Goal: Task Accomplishment & Management: Manage account settings

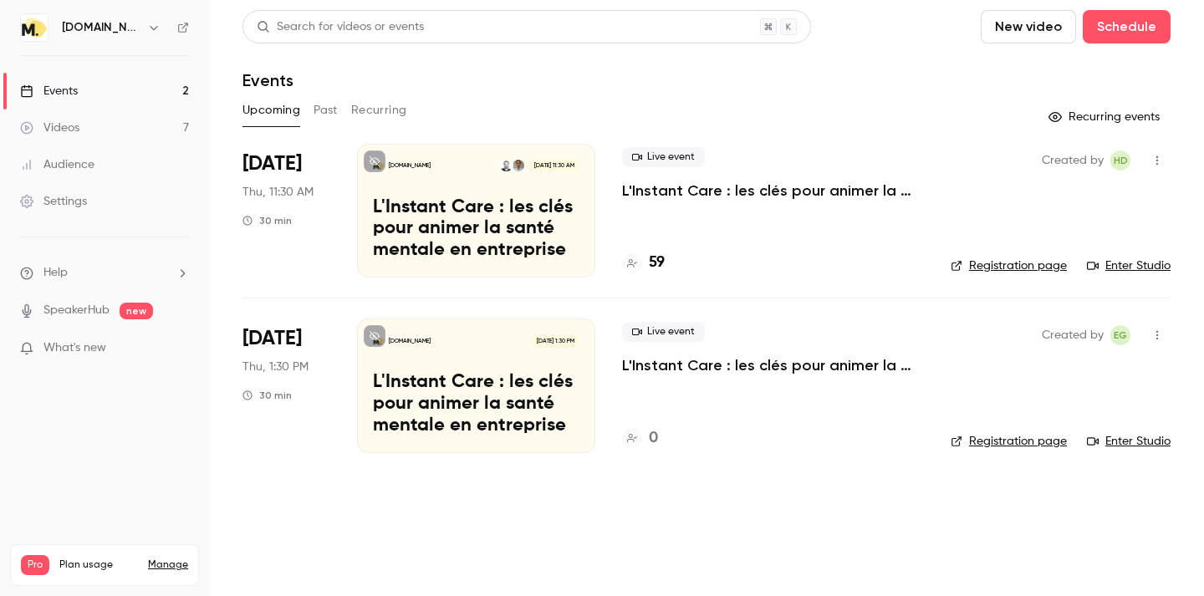
click at [1155, 150] on button "button" at bounding box center [1157, 160] width 27 height 27
click at [672, 208] on div at bounding box center [602, 298] width 1204 height 596
click at [72, 203] on div "Settings" at bounding box center [53, 201] width 67 height 17
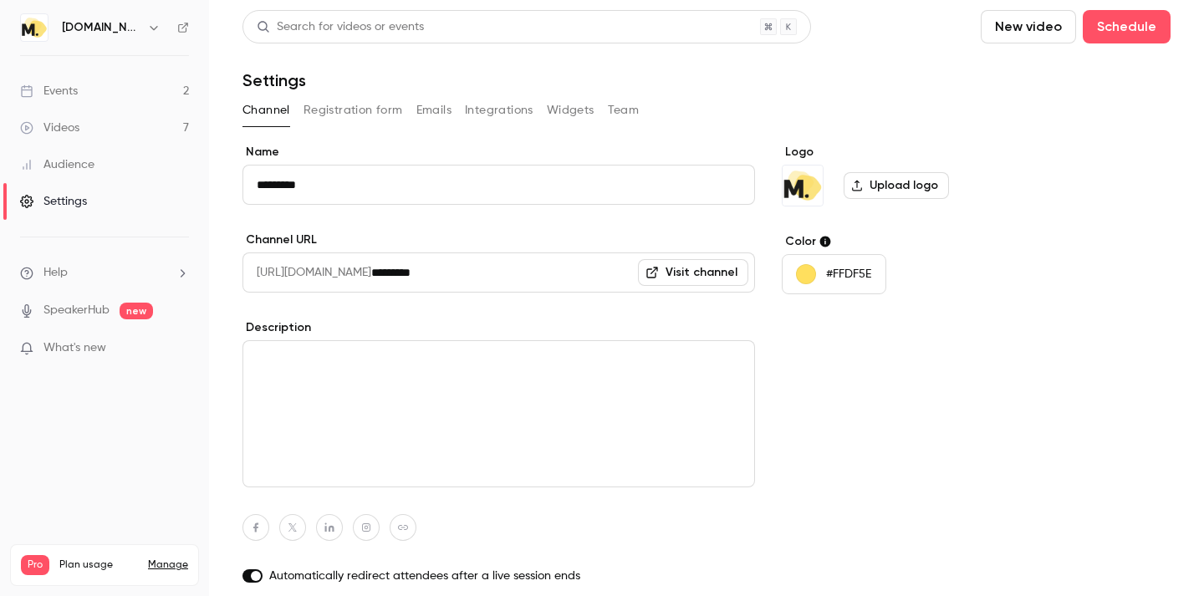
scroll to position [112, 0]
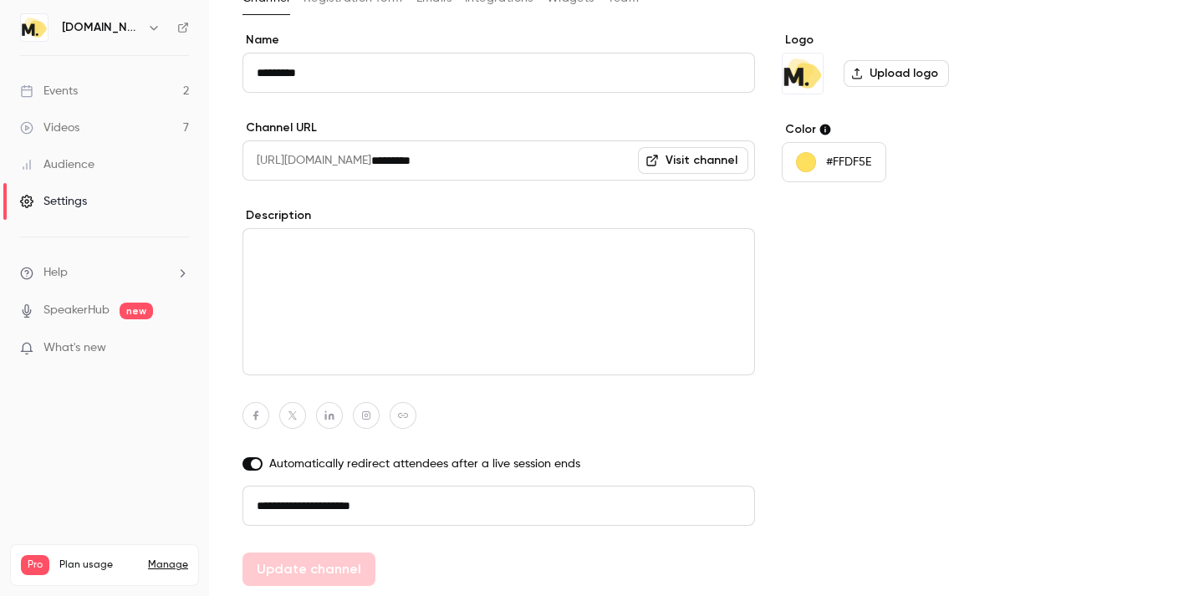
click at [86, 151] on link "Audience" at bounding box center [104, 164] width 209 height 37
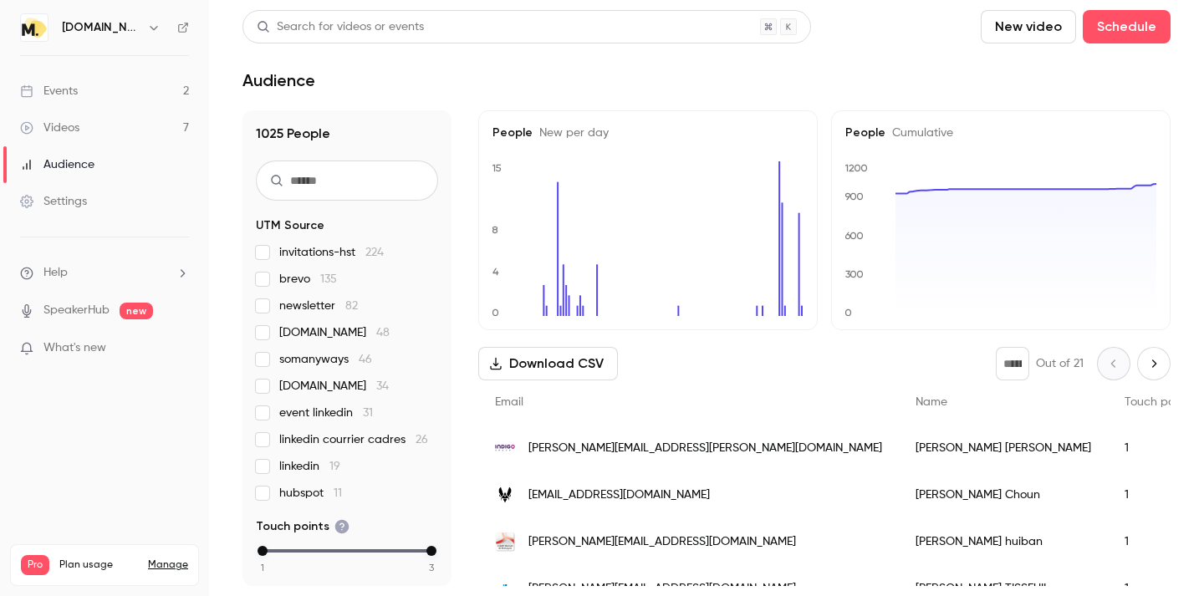
click at [68, 78] on link "Events 2" at bounding box center [104, 91] width 209 height 37
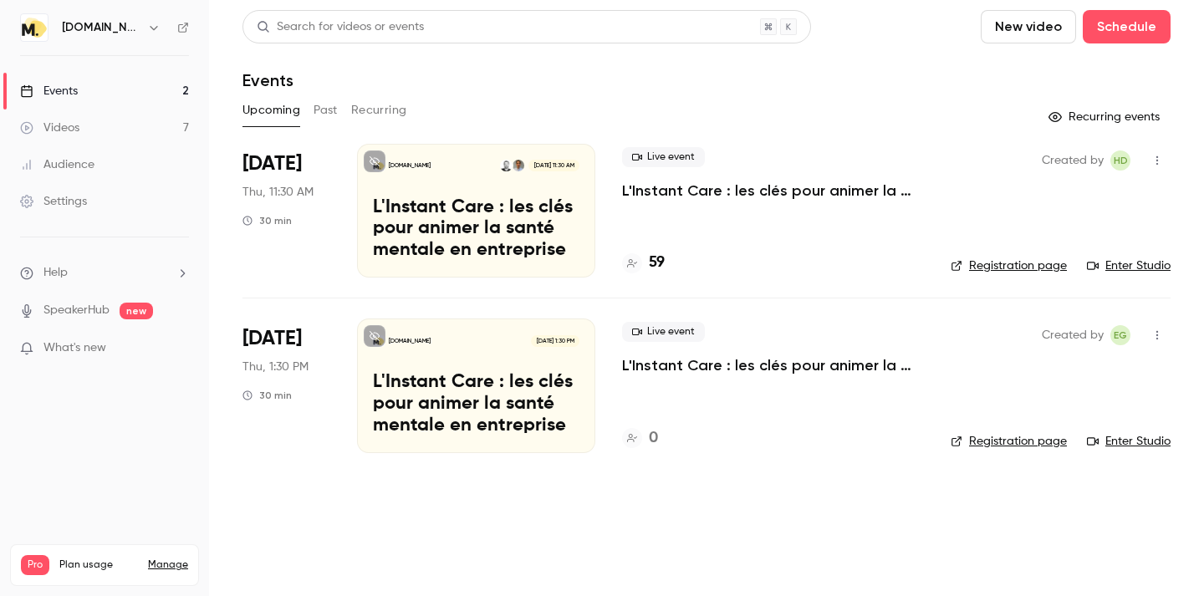
click at [332, 115] on button "Past" at bounding box center [326, 110] width 24 height 27
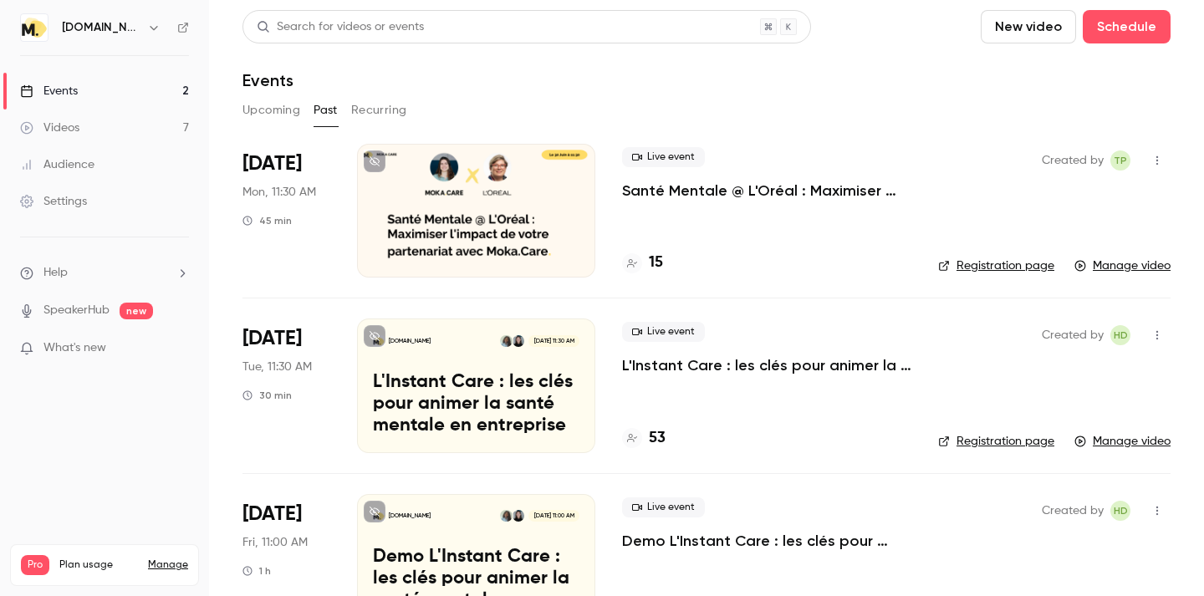
click at [279, 110] on button "Upcoming" at bounding box center [271, 110] width 58 height 27
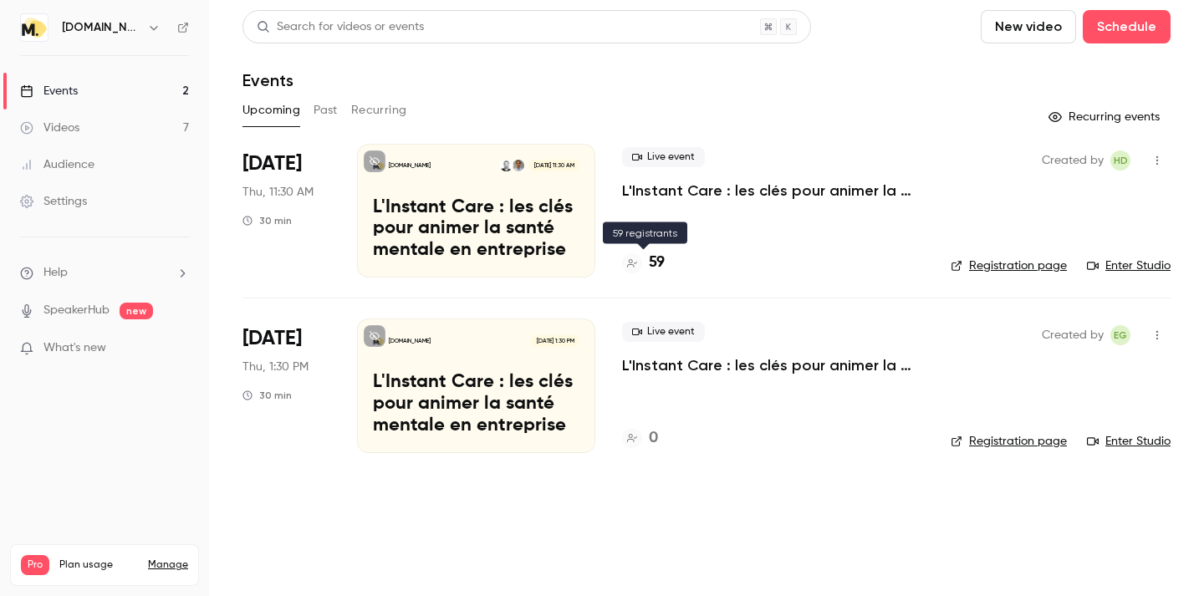
click at [656, 258] on h4 "59" at bounding box center [657, 263] width 16 height 23
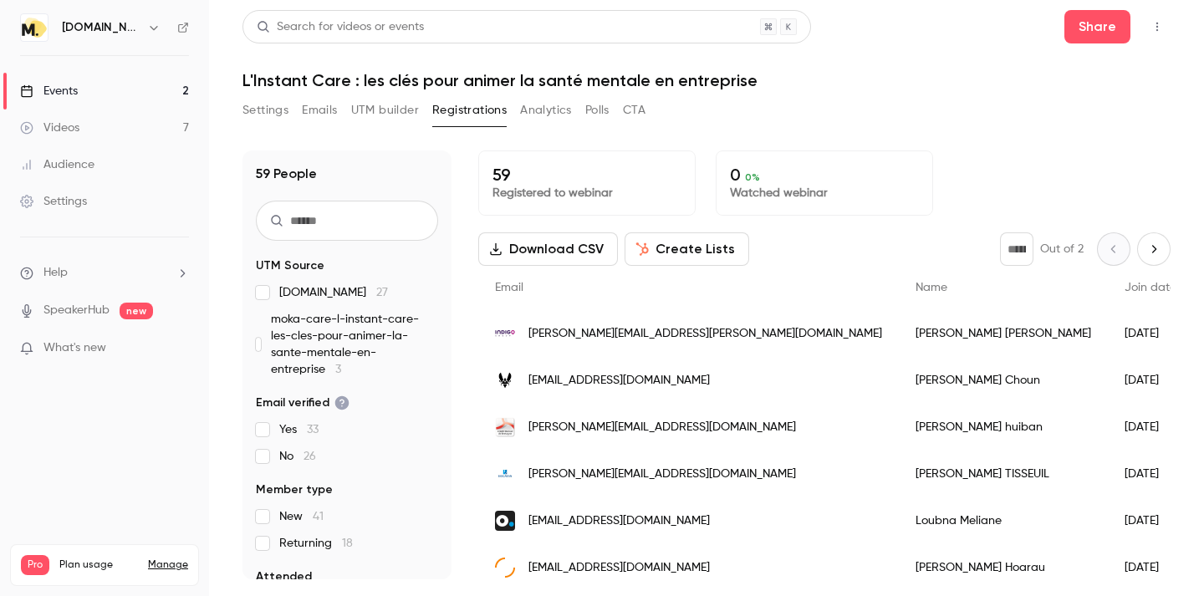
click at [547, 111] on button "Analytics" at bounding box center [546, 110] width 52 height 27
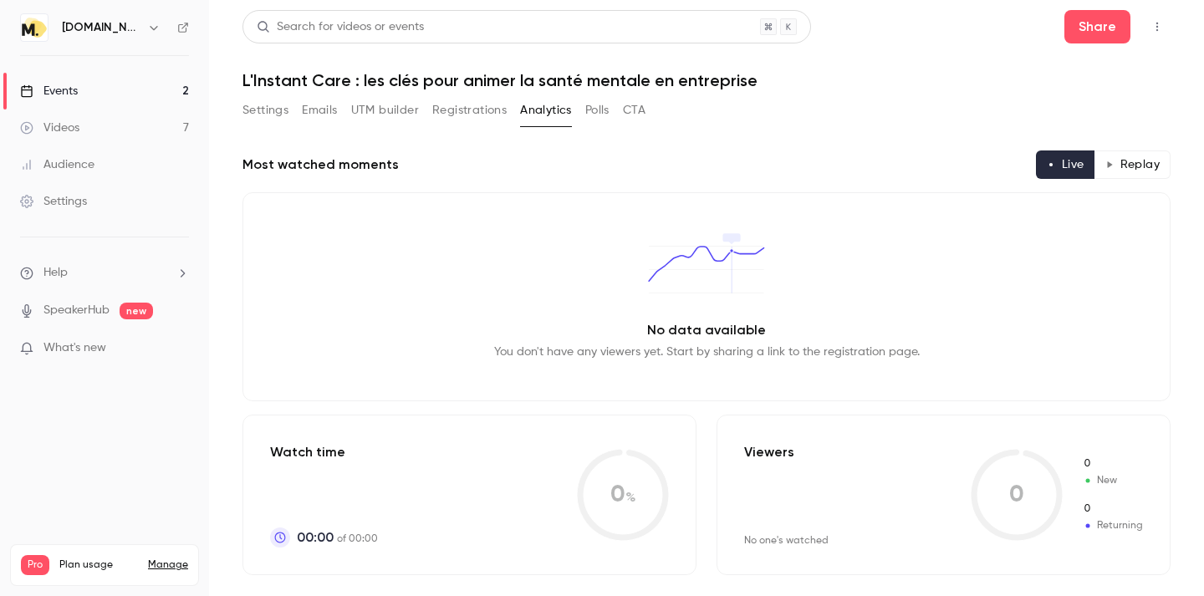
click at [612, 111] on div "Settings Emails UTM builder Registrations Analytics Polls CTA" at bounding box center [443, 110] width 403 height 27
click at [600, 115] on button "Polls" at bounding box center [597, 110] width 24 height 27
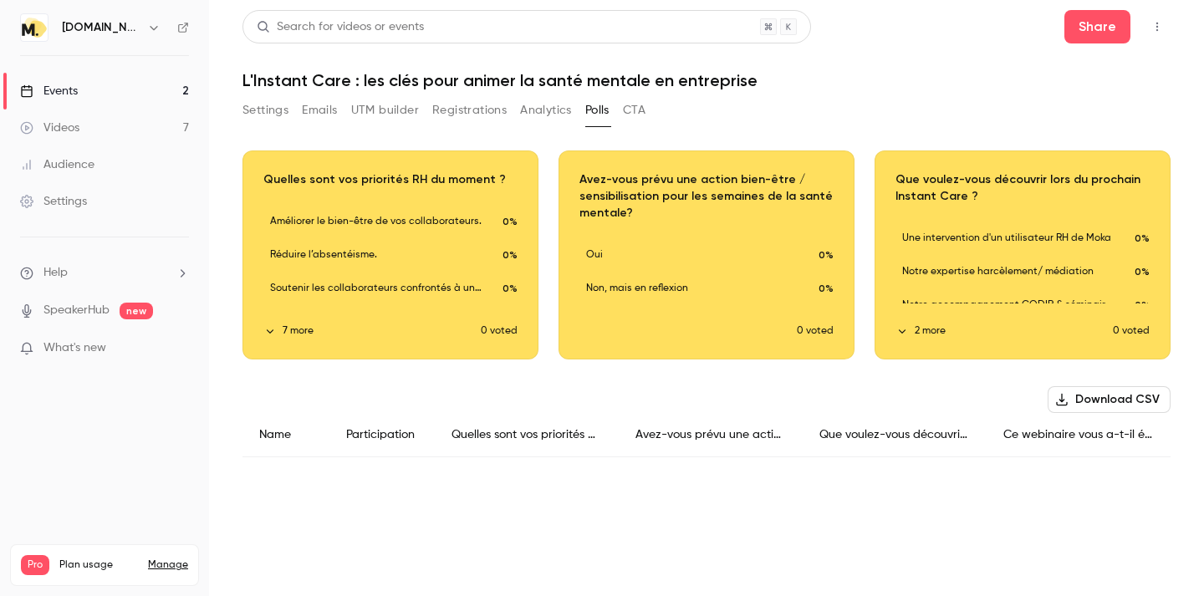
click at [636, 108] on button "CTA" at bounding box center [634, 110] width 23 height 27
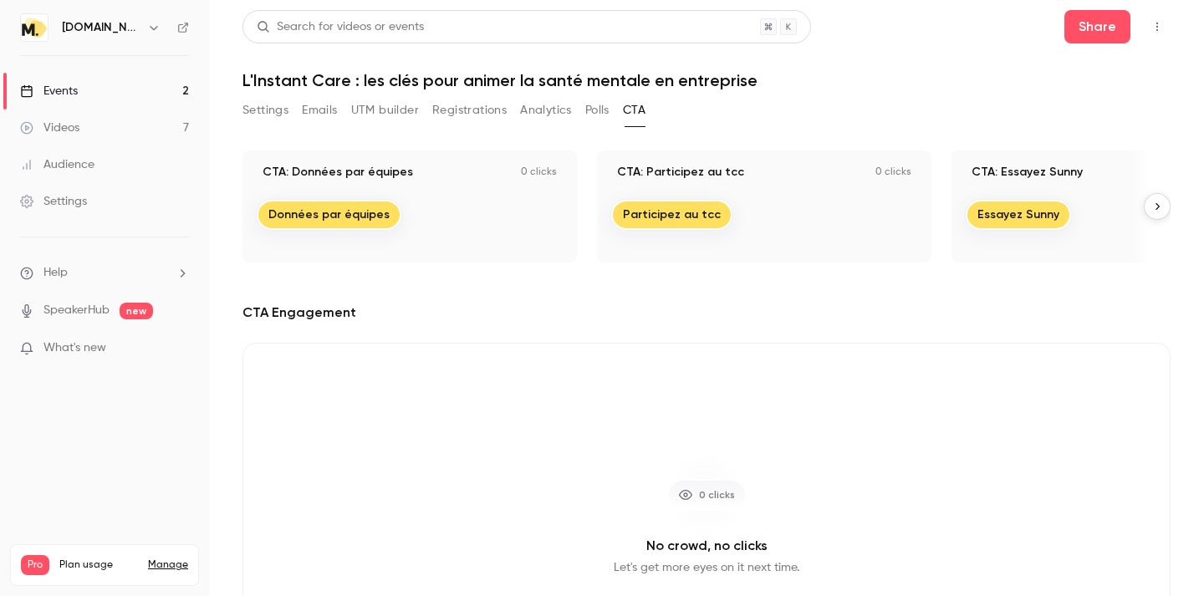
click at [266, 120] on button "Settings" at bounding box center [265, 110] width 46 height 27
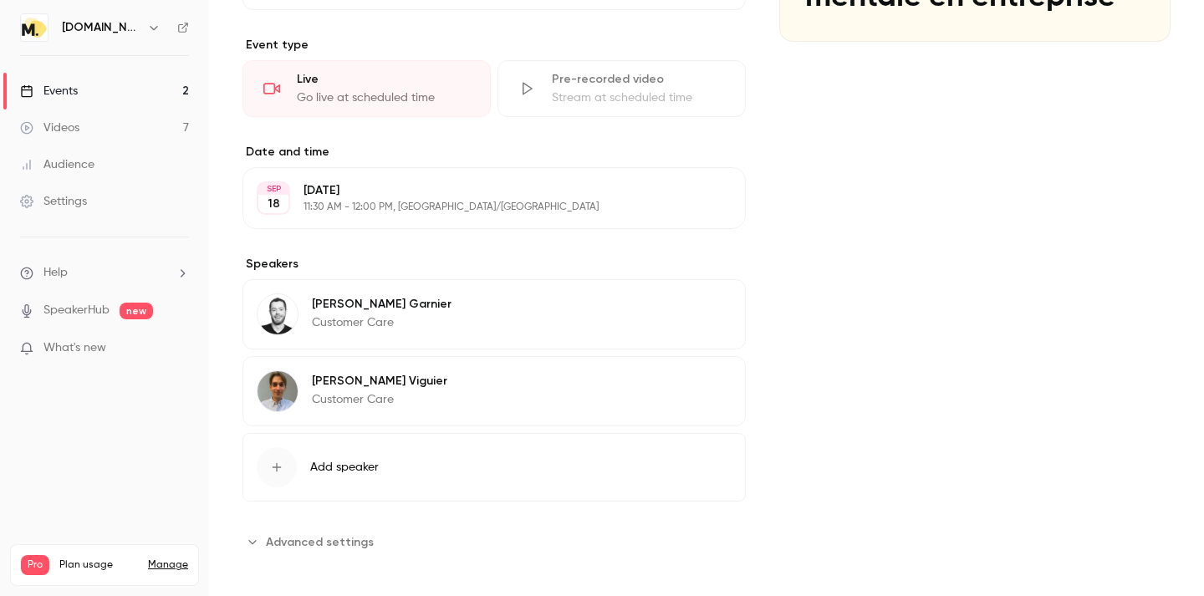
scroll to position [359, 0]
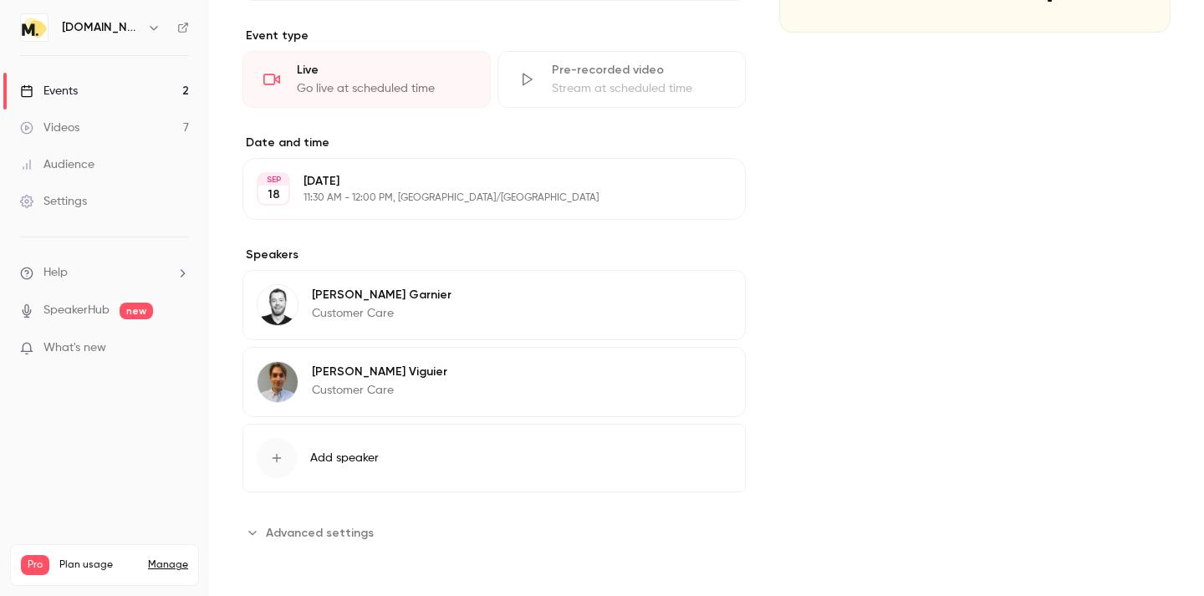
click at [329, 508] on div "**********" at bounding box center [493, 169] width 503 height 754
click at [329, 520] on button "Advanced settings" at bounding box center [312, 532] width 141 height 27
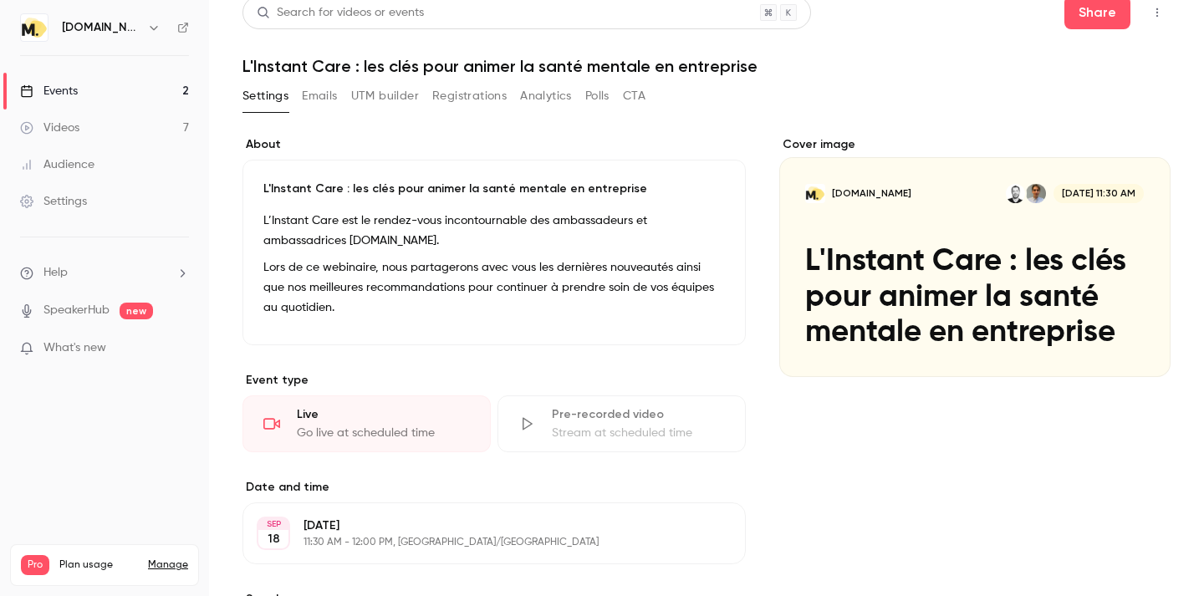
scroll to position [0, 0]
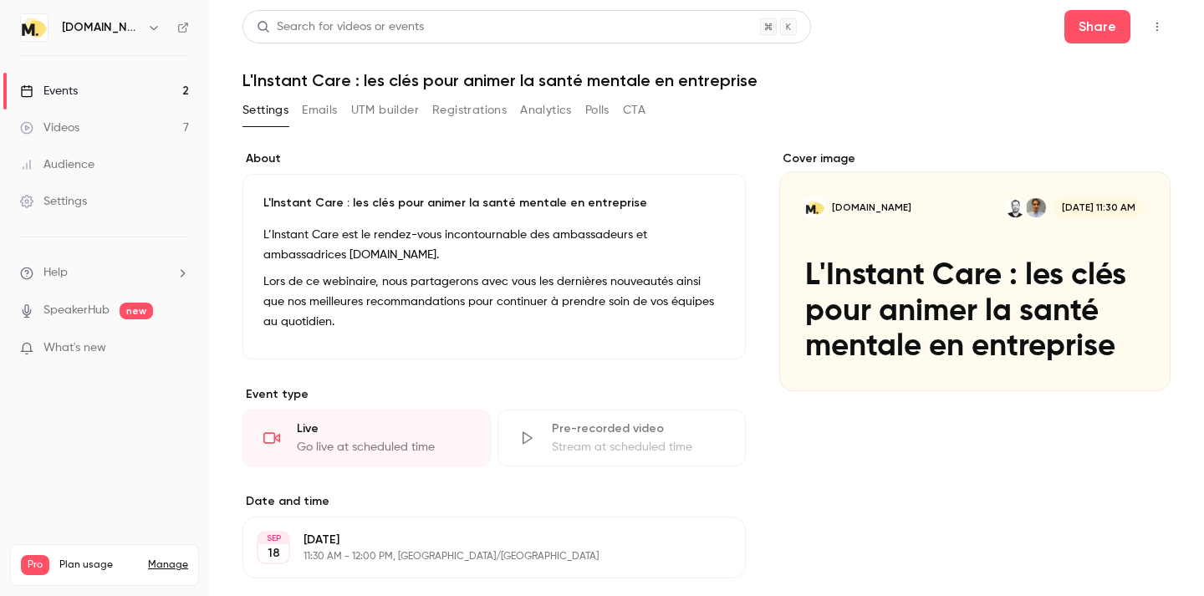
click at [319, 117] on button "Emails" at bounding box center [319, 110] width 35 height 27
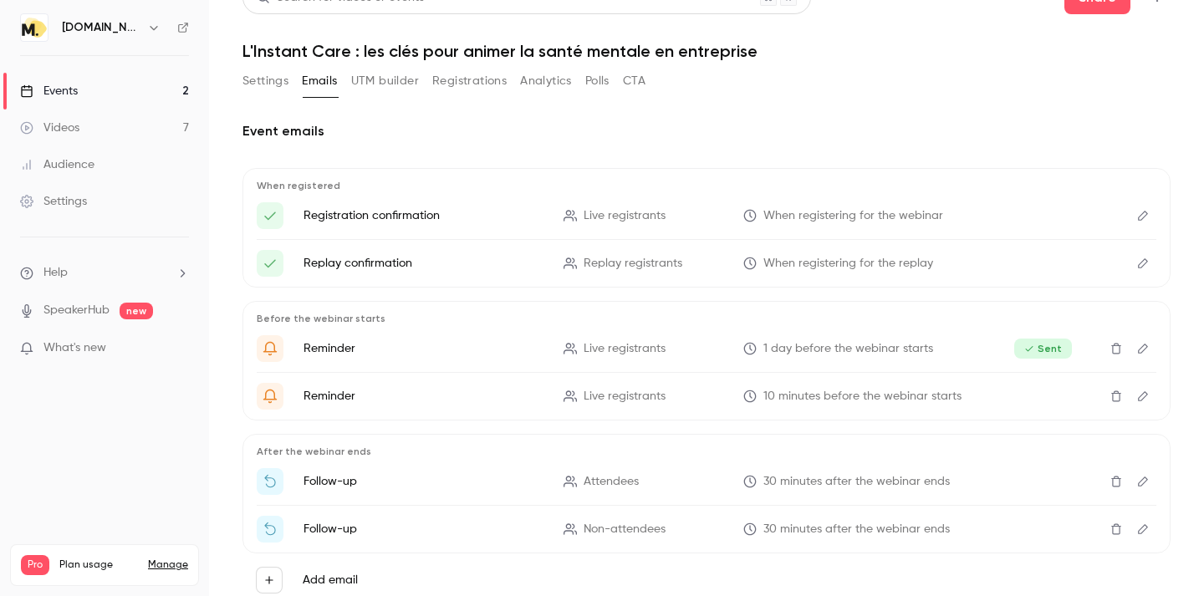
scroll to position [33, 0]
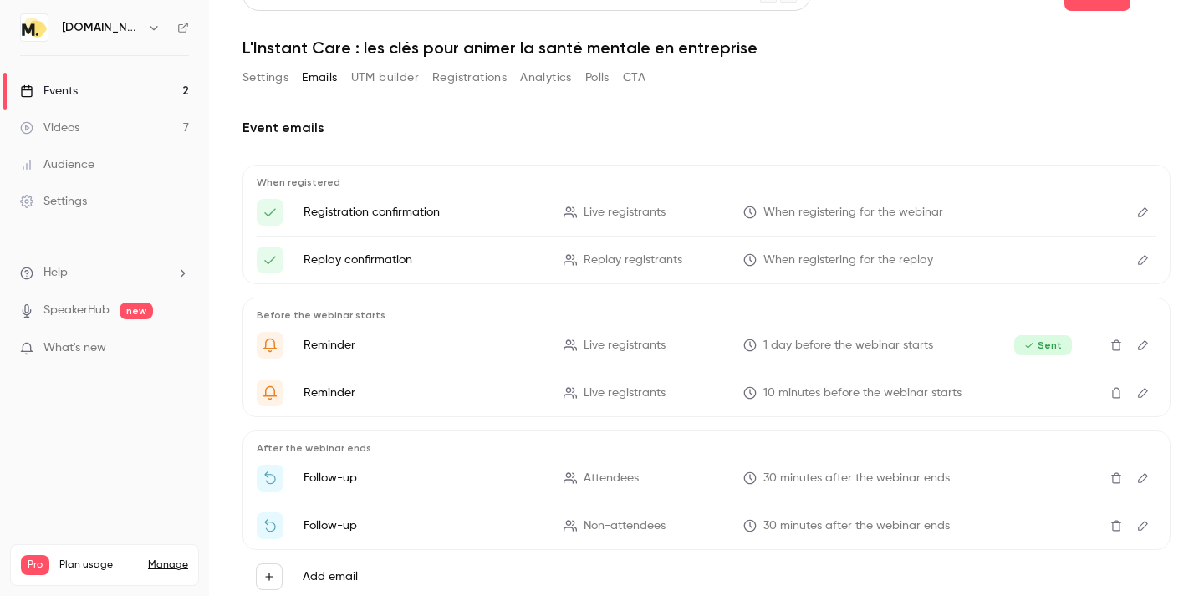
click at [622, 350] on span "Live registrants" at bounding box center [625, 346] width 82 height 18
drag, startPoint x: 314, startPoint y: 312, endPoint x: 458, endPoint y: 311, distance: 143.8
click at [458, 311] on p "Before the webinar starts" at bounding box center [707, 315] width 900 height 13
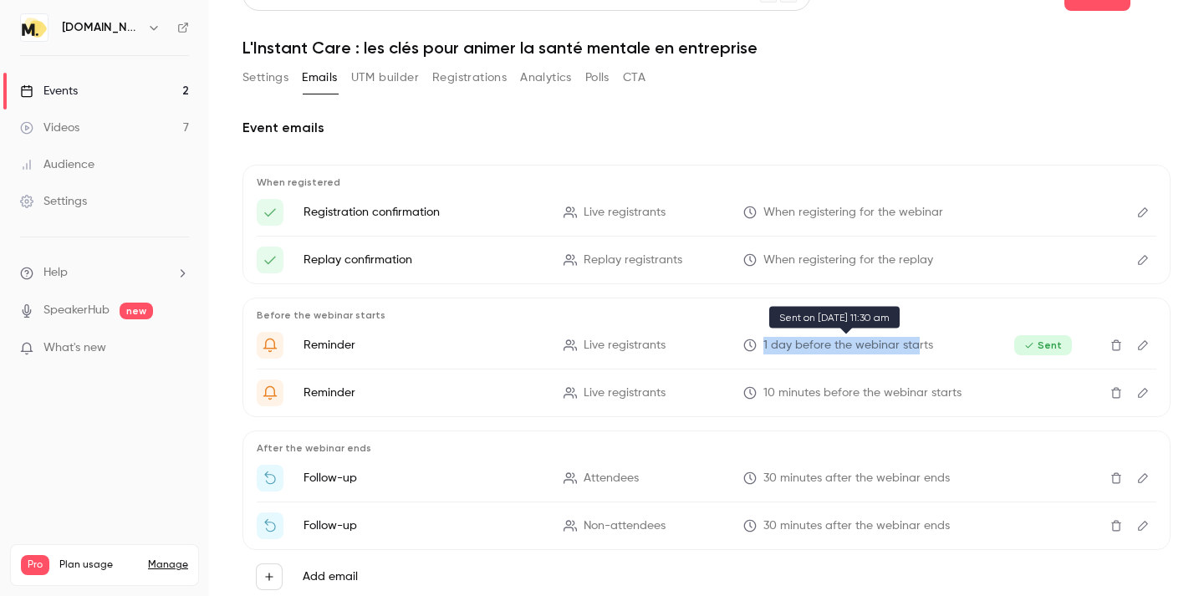
drag, startPoint x: 758, startPoint y: 341, endPoint x: 913, endPoint y: 345, distance: 154.7
click at [913, 345] on p "1 day before the webinar starts" at bounding box center [863, 346] width 240 height 18
click at [619, 335] on li "Reminder Live registrants 1 day before the webinar starts Sent" at bounding box center [707, 345] width 900 height 27
click at [1146, 345] on icon "Edit" at bounding box center [1142, 345] width 13 height 12
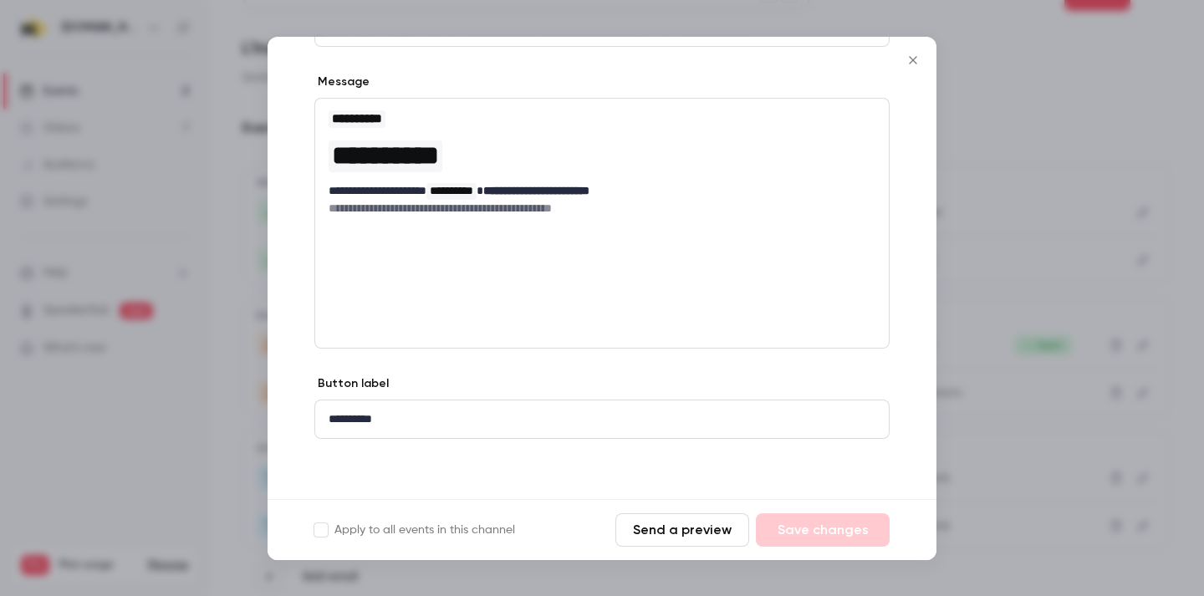
scroll to position [0, 0]
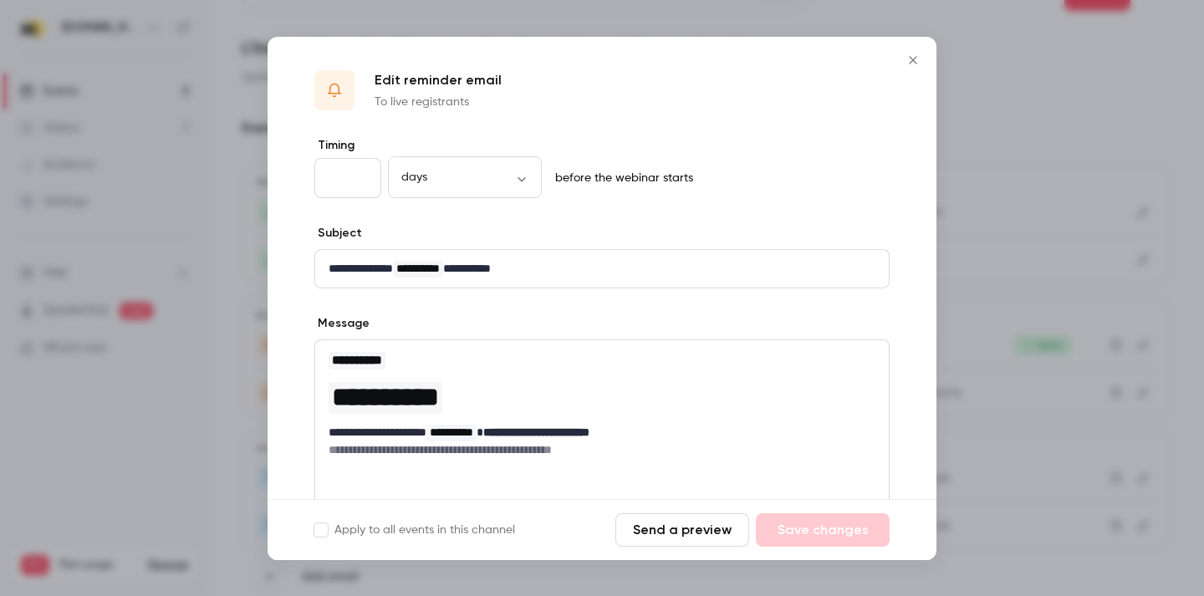
click at [912, 56] on icon "Close" at bounding box center [913, 60] width 20 height 13
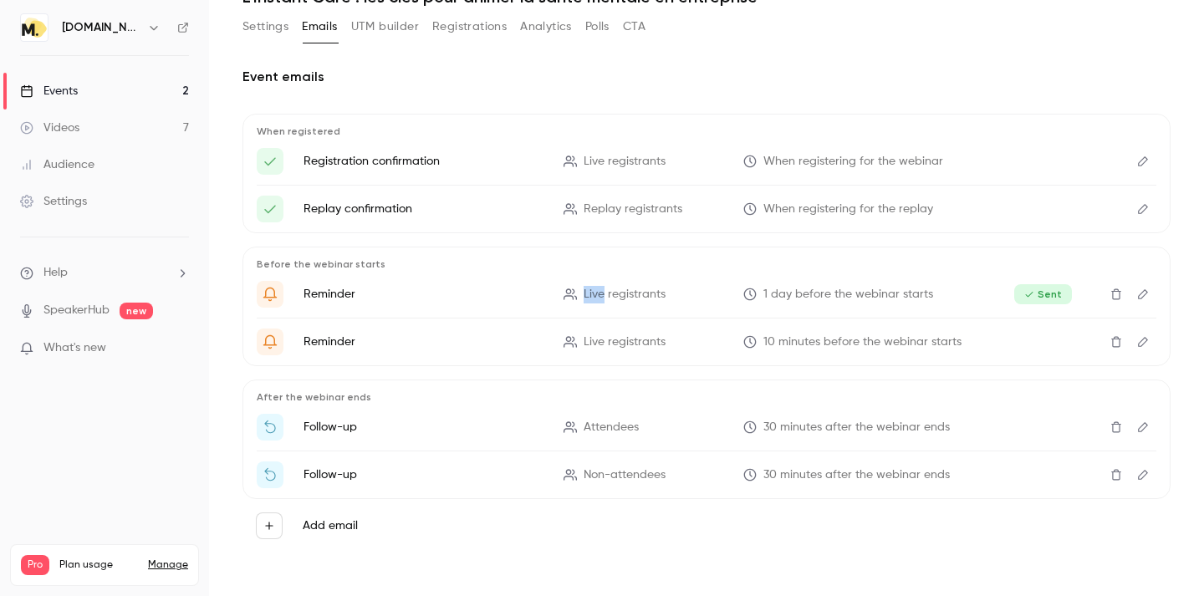
scroll to position [69, 0]
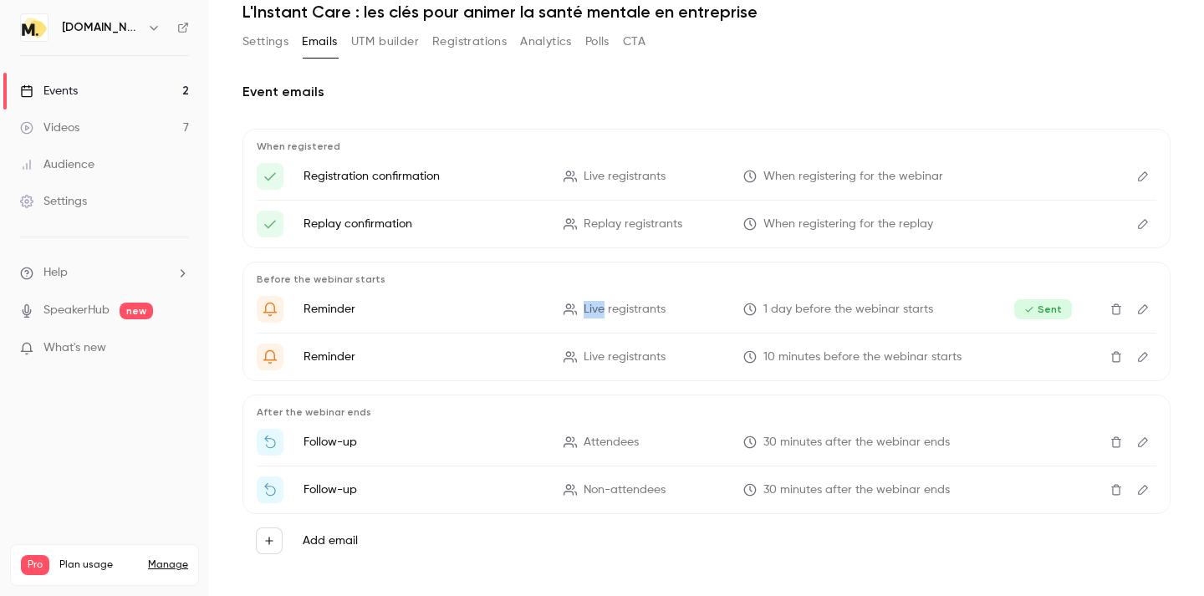
click at [261, 549] on button "Add email" at bounding box center [269, 541] width 27 height 27
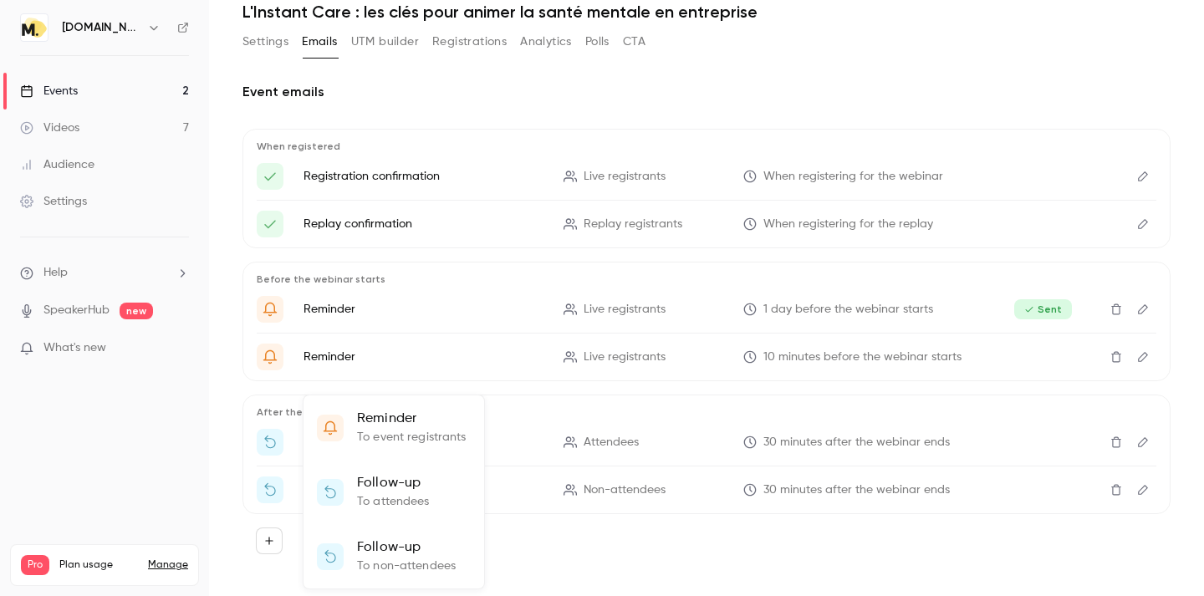
click at [365, 97] on div at bounding box center [602, 298] width 1204 height 596
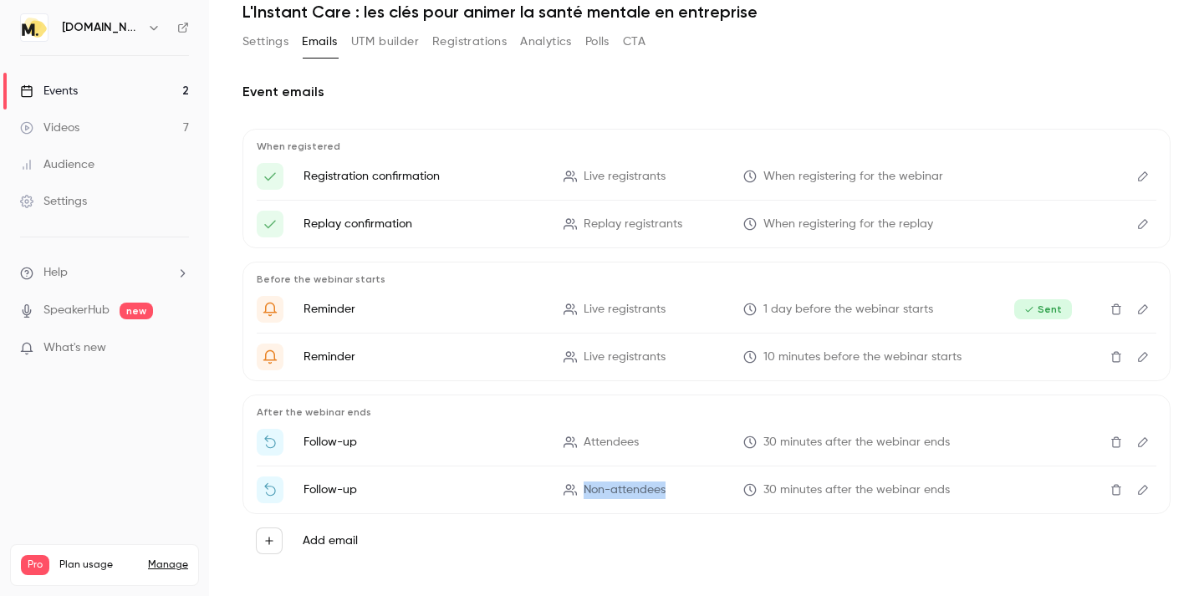
drag, startPoint x: 583, startPoint y: 489, endPoint x: 696, endPoint y: 490, distance: 112.9
click at [697, 490] on p "Non-attendees" at bounding box center [644, 491] width 160 height 18
click at [630, 516] on div "Add email" at bounding box center [706, 541] width 928 height 54
drag, startPoint x: 654, startPoint y: 493, endPoint x: 570, endPoint y: 493, distance: 83.6
click at [570, 493] on p "Non-attendees" at bounding box center [644, 491] width 160 height 18
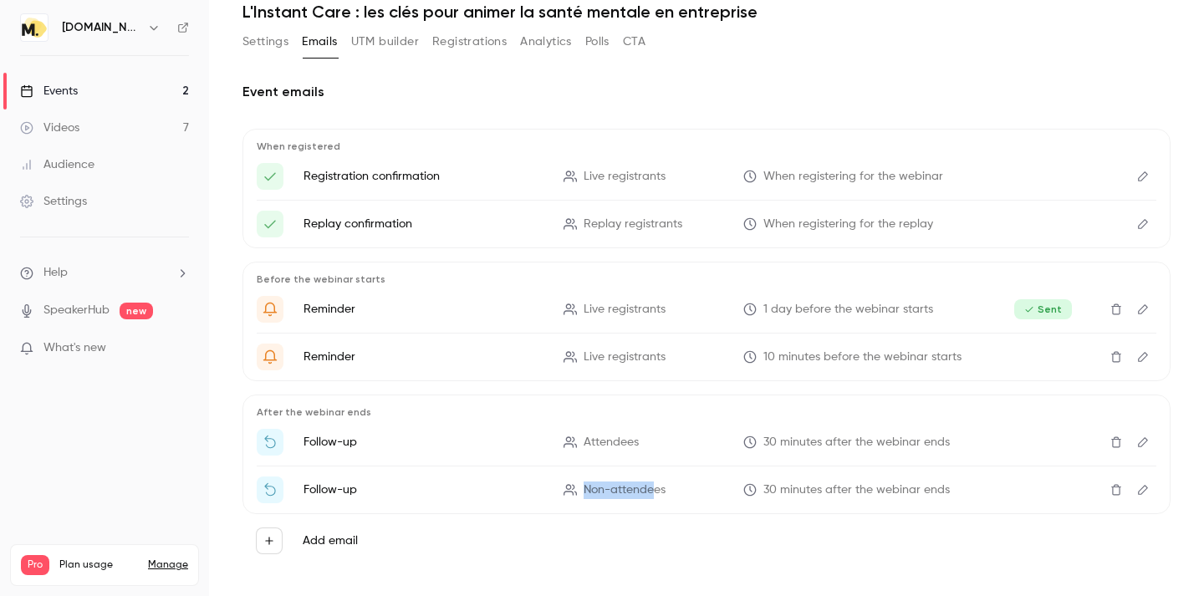
click at [605, 489] on span "Non-attendees" at bounding box center [625, 491] width 82 height 18
drag, startPoint x: 604, startPoint y: 489, endPoint x: 684, endPoint y: 489, distance: 80.3
click at [684, 489] on p "Non-attendees" at bounding box center [644, 491] width 160 height 18
drag, startPoint x: 669, startPoint y: 489, endPoint x: 563, endPoint y: 492, distance: 106.2
click at [564, 492] on p "Non-attendees" at bounding box center [644, 491] width 160 height 18
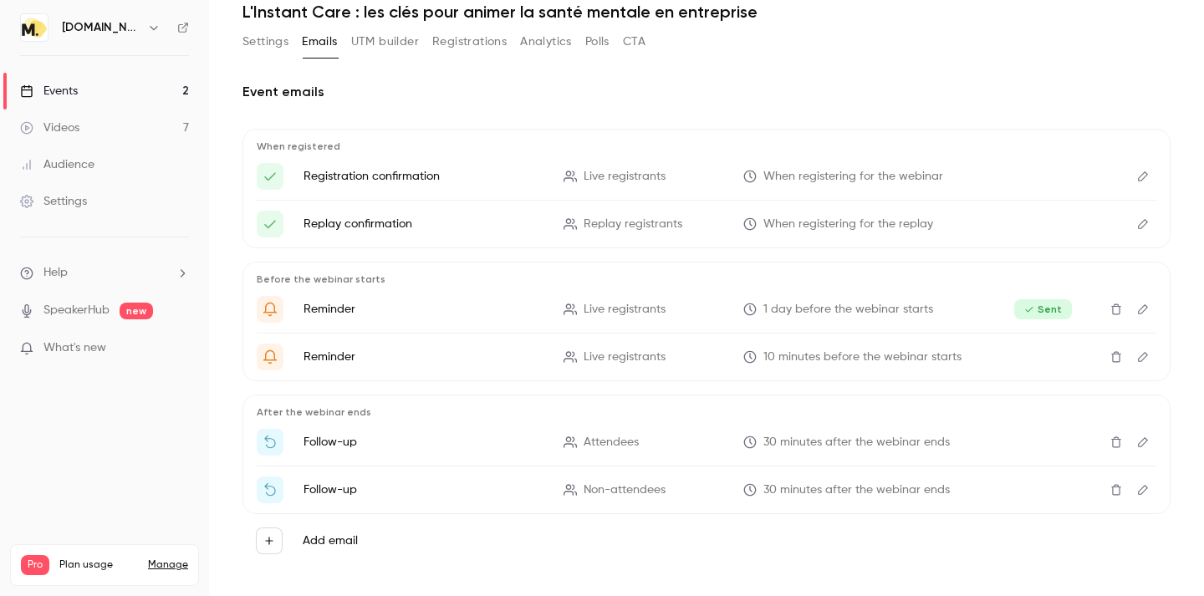
click at [613, 490] on span "Non-attendees" at bounding box center [625, 491] width 82 height 18
click at [78, 95] on div "Events" at bounding box center [49, 91] width 58 height 17
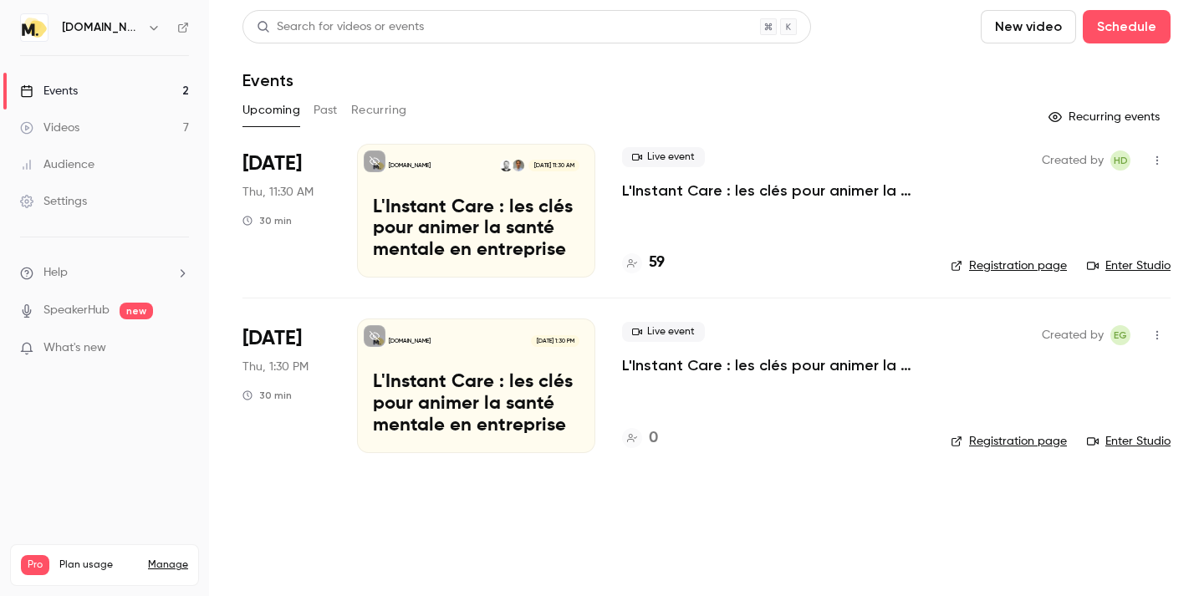
click at [670, 158] on span "Live event" at bounding box center [663, 157] width 83 height 20
click at [1113, 267] on link "Enter Studio" at bounding box center [1129, 266] width 84 height 17
